Goal: Task Accomplishment & Management: Manage account settings

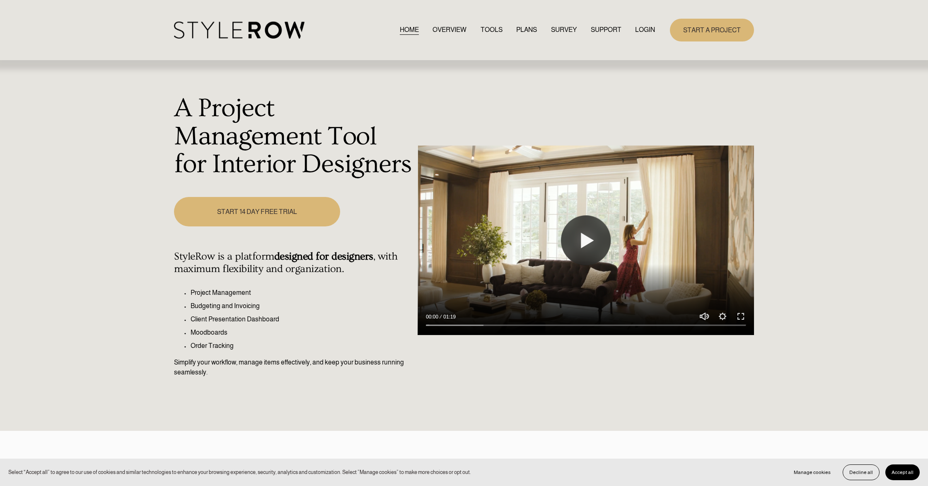
click at [647, 29] on link "LOGIN" at bounding box center [645, 29] width 20 height 11
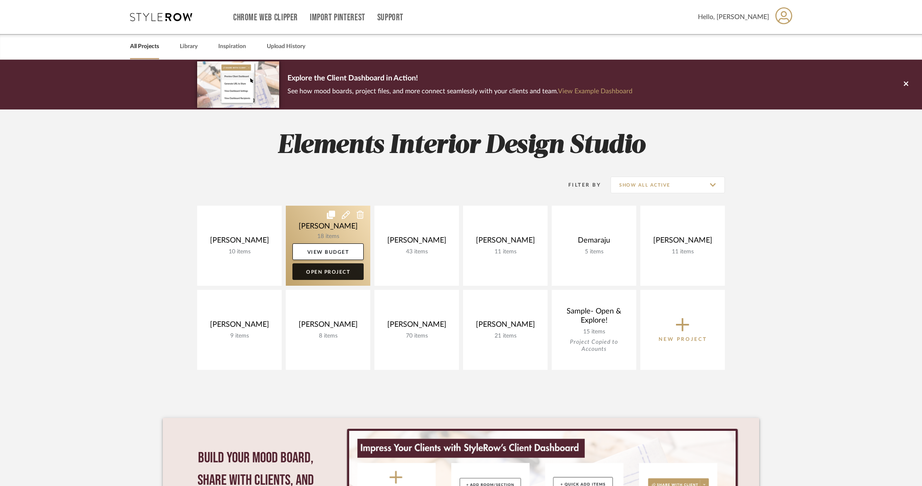
click at [332, 279] on link "Open Project" at bounding box center [328, 271] width 71 height 17
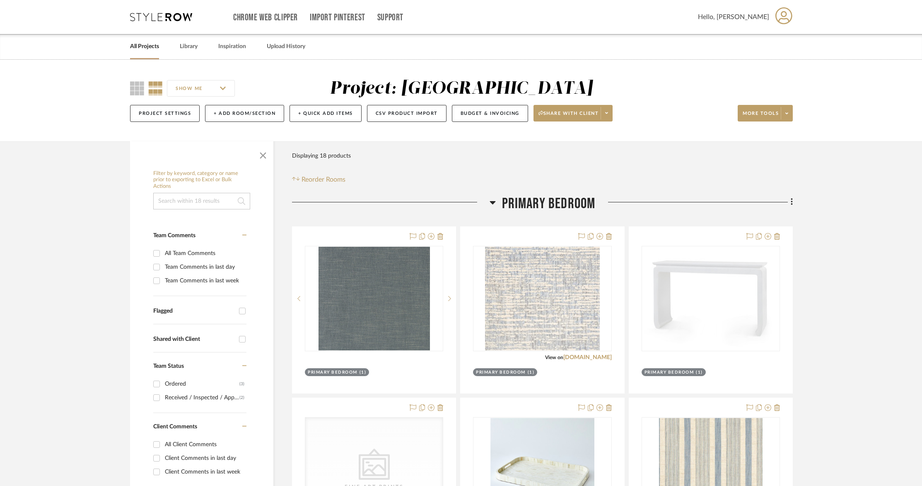
scroll to position [0, 0]
click at [771, 117] on span "More tools" at bounding box center [761, 116] width 36 height 12
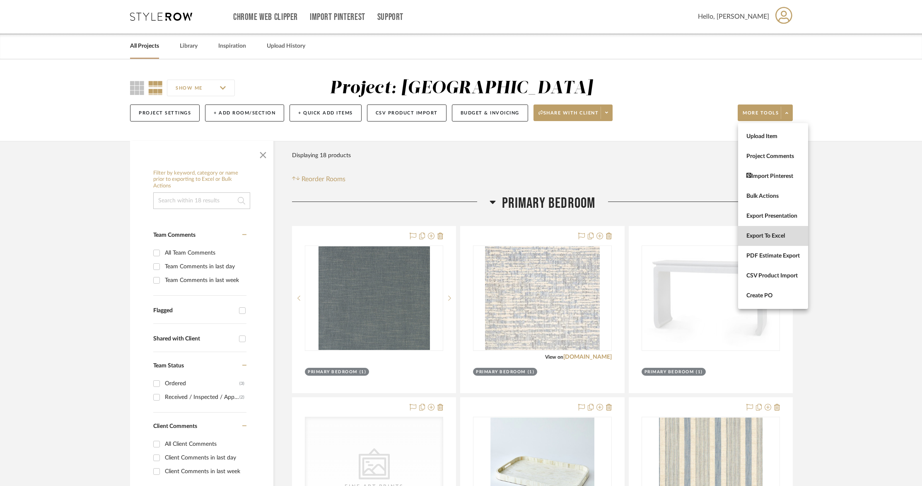
click at [769, 230] on button "Export To Excel" at bounding box center [773, 236] width 70 height 20
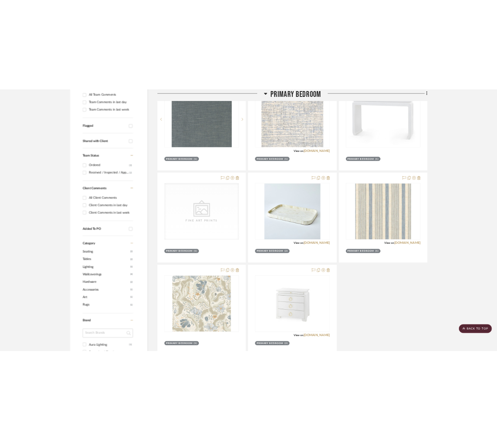
scroll to position [0, 0]
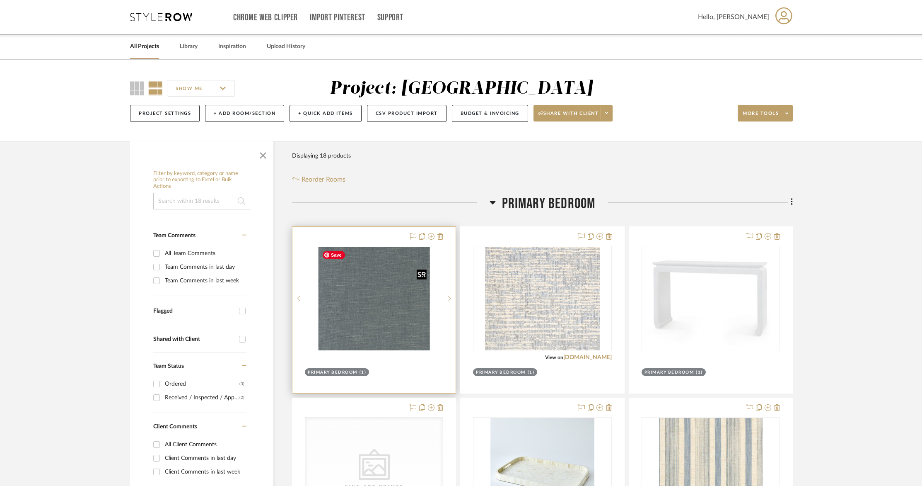
click at [0, 0] on img at bounding box center [0, 0] width 0 height 0
click at [355, 298] on div at bounding box center [374, 298] width 138 height 105
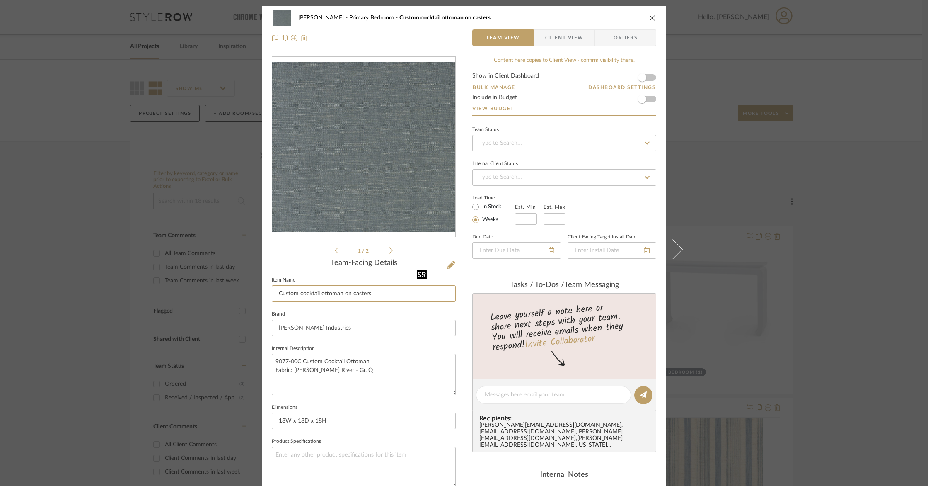
click at [355, 298] on input "Custom cocktail ottoman on casters" at bounding box center [364, 293] width 184 height 17
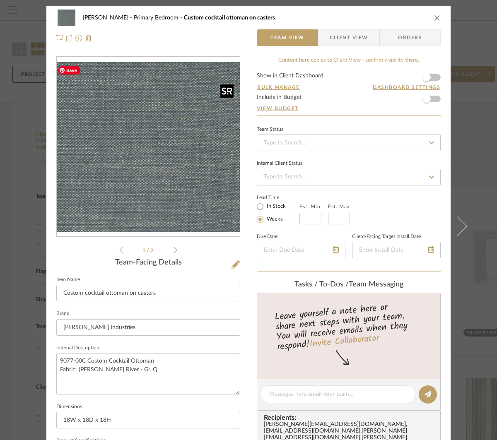
click at [139, 185] on img "0" at bounding box center [148, 147] width 183 height 170
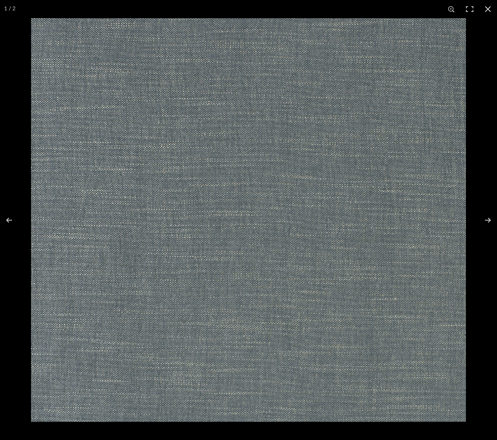
click at [489, 9] on button at bounding box center [488, 9] width 18 height 18
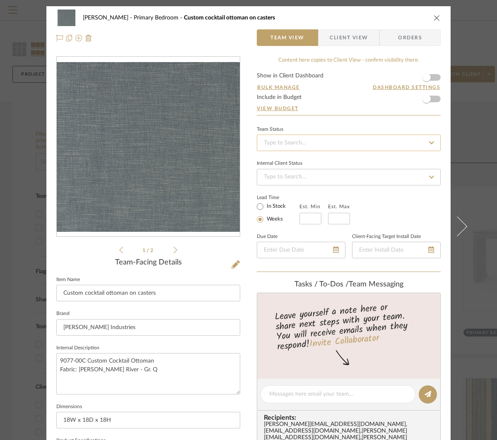
click at [360, 144] on input at bounding box center [349, 143] width 184 height 17
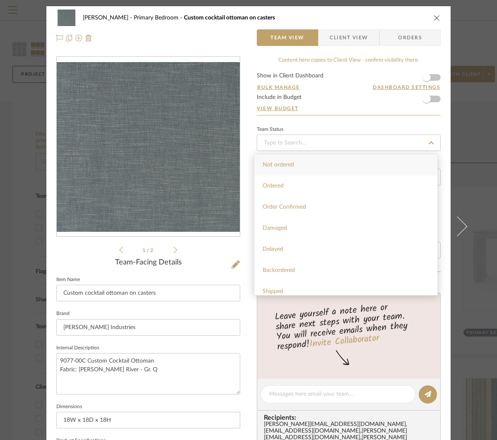
click at [357, 124] on div "Team Status" at bounding box center [349, 138] width 184 height 28
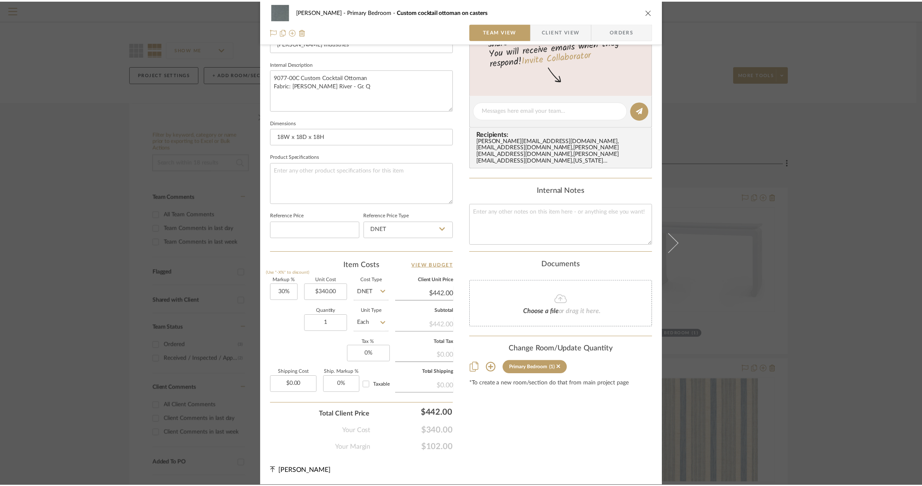
scroll to position [283, 0]
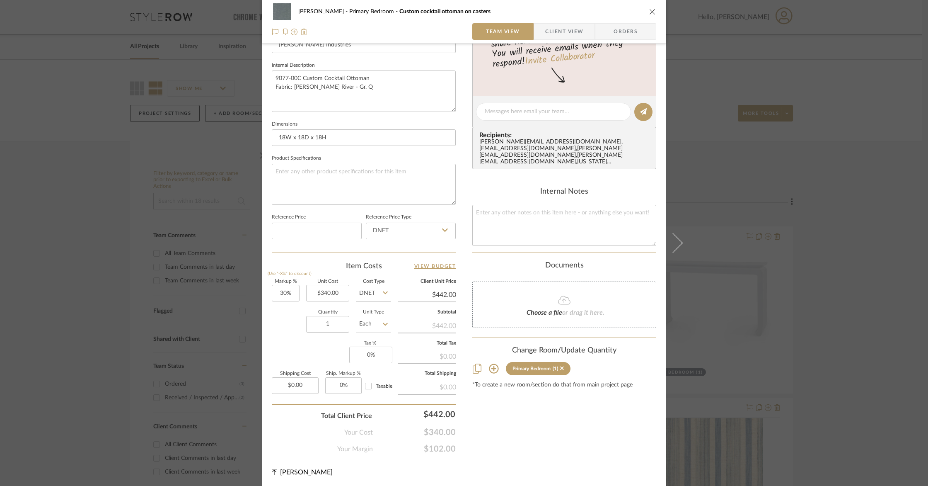
click at [649, 12] on icon "close" at bounding box center [652, 11] width 7 height 7
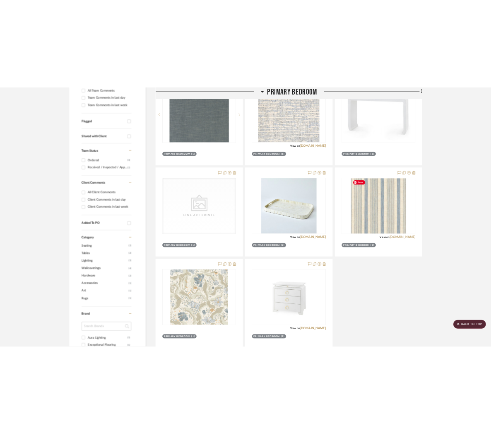
scroll to position [249, 0]
